Goal: Information Seeking & Learning: Learn about a topic

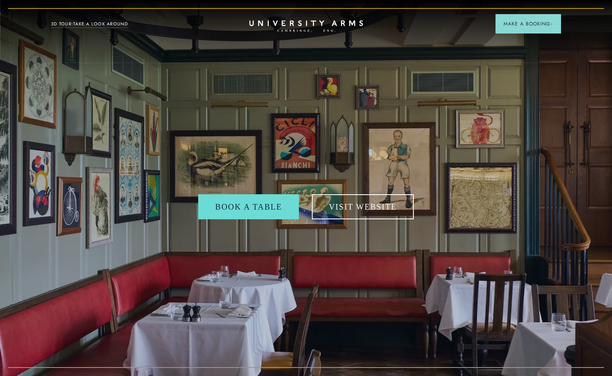
click at [304, 27] on icon "CAMBRIDGE’S LEADING LUXURY HOTEL SINCE [DATE]" at bounding box center [306, 26] width 114 height 12
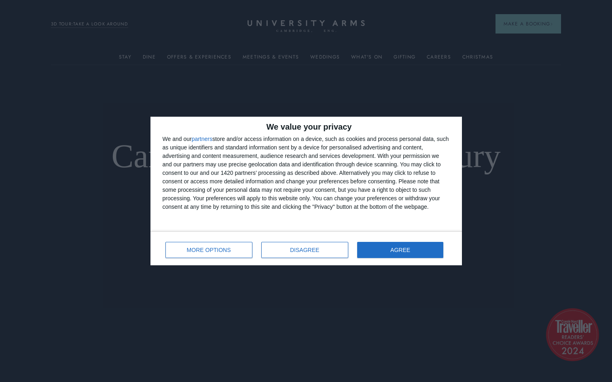
click at [376, 258] on div "MORE OPTIONS DISAGREE AGREE" at bounding box center [306, 248] width 287 height 23
click at [391, 247] on button "AGREE" at bounding box center [400, 250] width 87 height 16
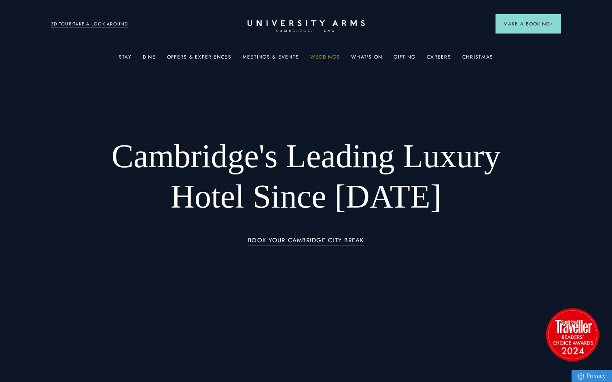
click at [334, 59] on link "Weddings" at bounding box center [325, 59] width 30 height 11
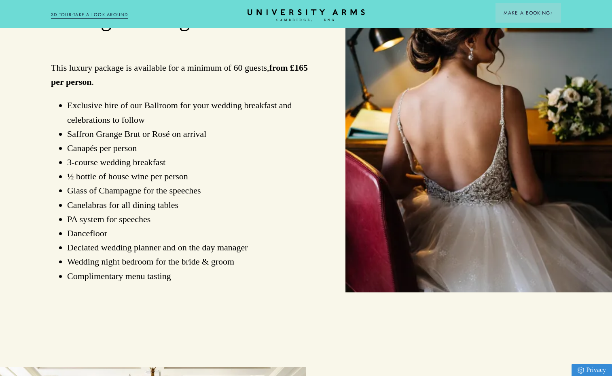
scroll to position [647, 0]
